Goal: Browse casually

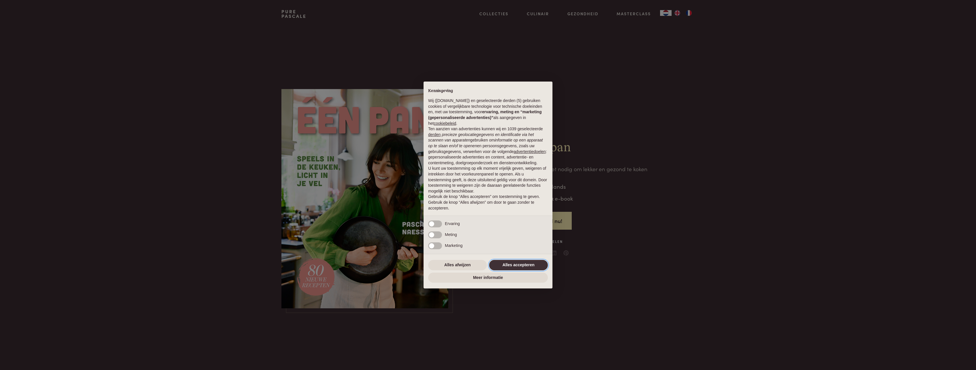
click at [509, 266] on button "Alles accepteren" at bounding box center [518, 265] width 59 height 10
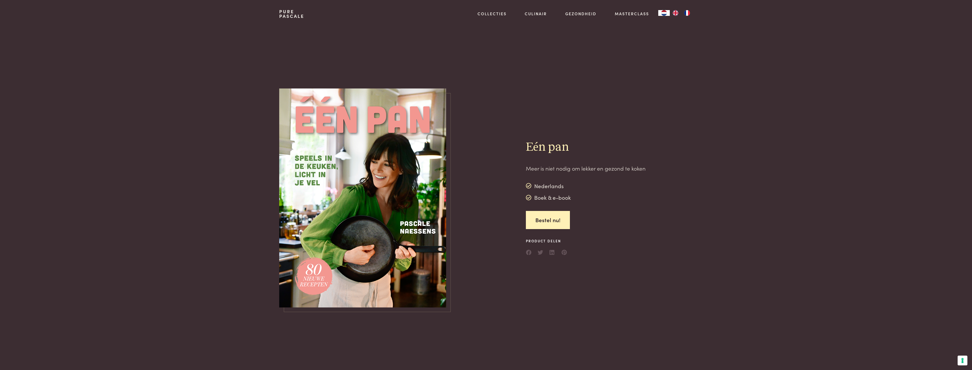
click at [387, 219] on img at bounding box center [362, 197] width 167 height 219
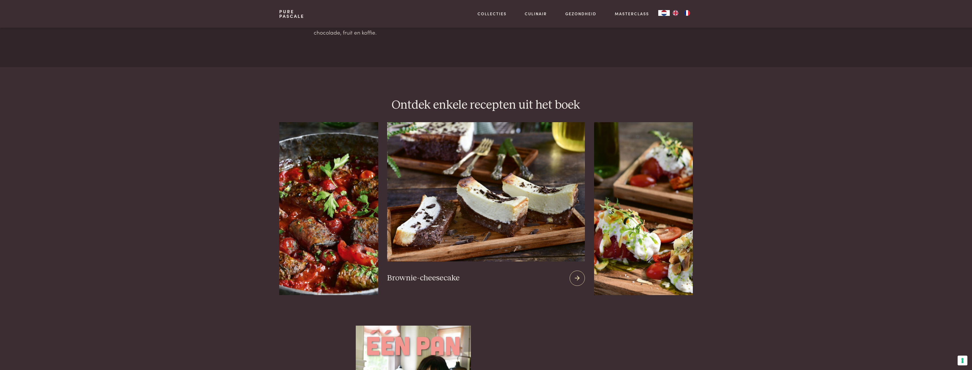
scroll to position [777, 0]
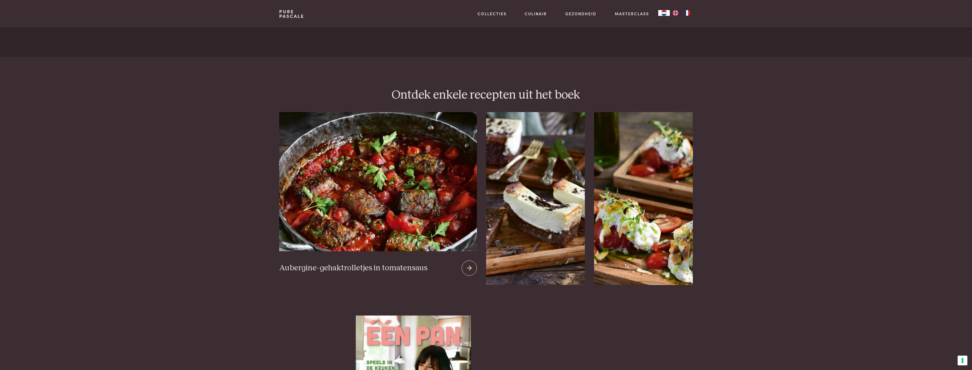
click at [331, 187] on img at bounding box center [377, 181] width 197 height 139
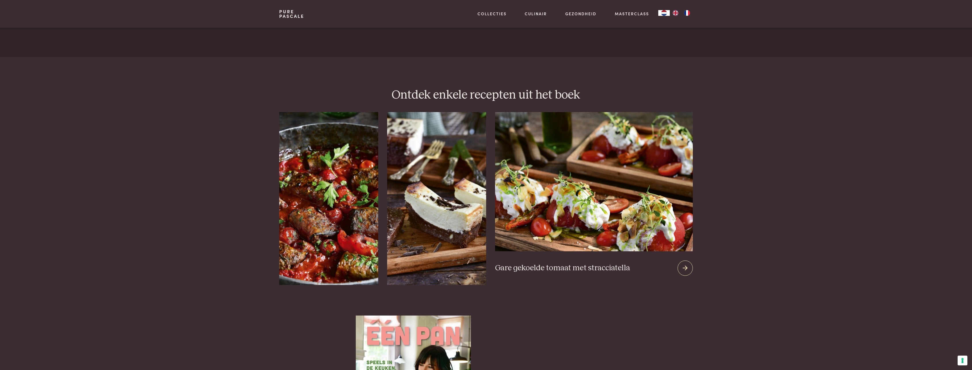
click at [572, 214] on img at bounding box center [593, 181] width 197 height 139
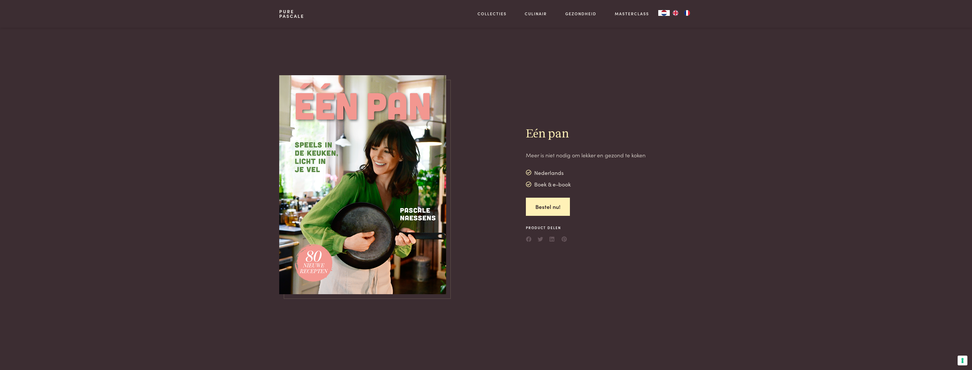
scroll to position [0, 0]
